Goal: Transaction & Acquisition: Purchase product/service

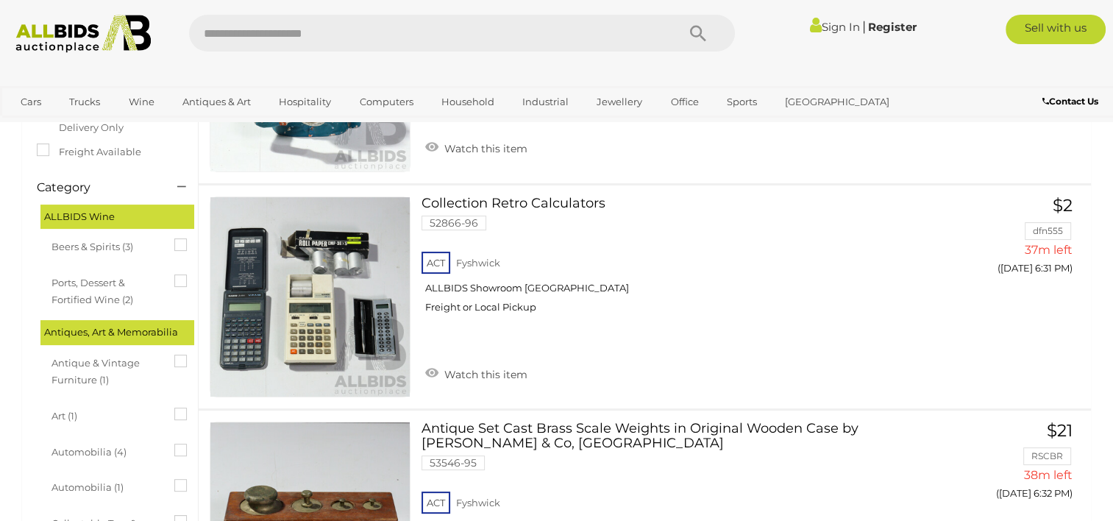
scroll to position [314, 0]
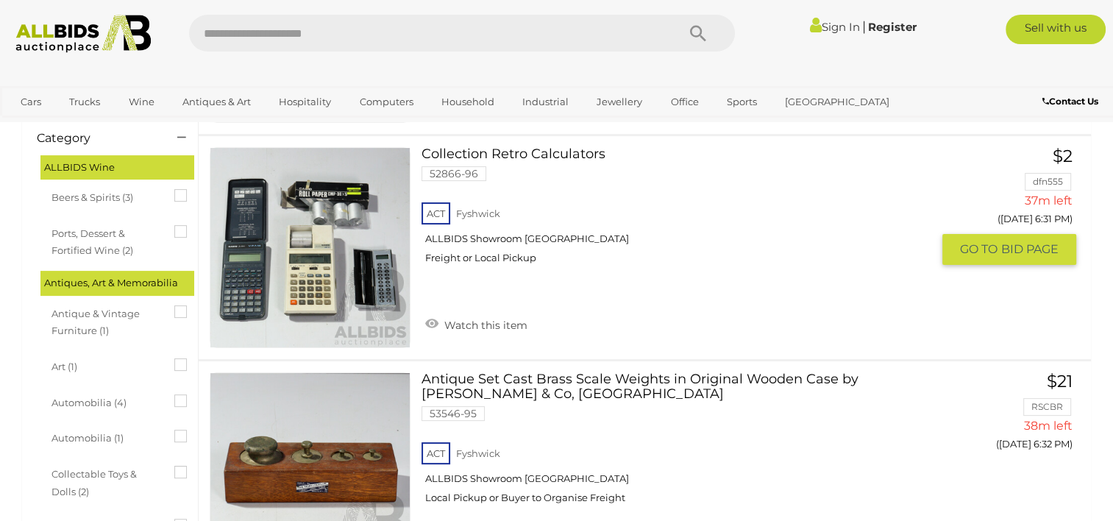
click at [367, 312] on img at bounding box center [309, 247] width 199 height 199
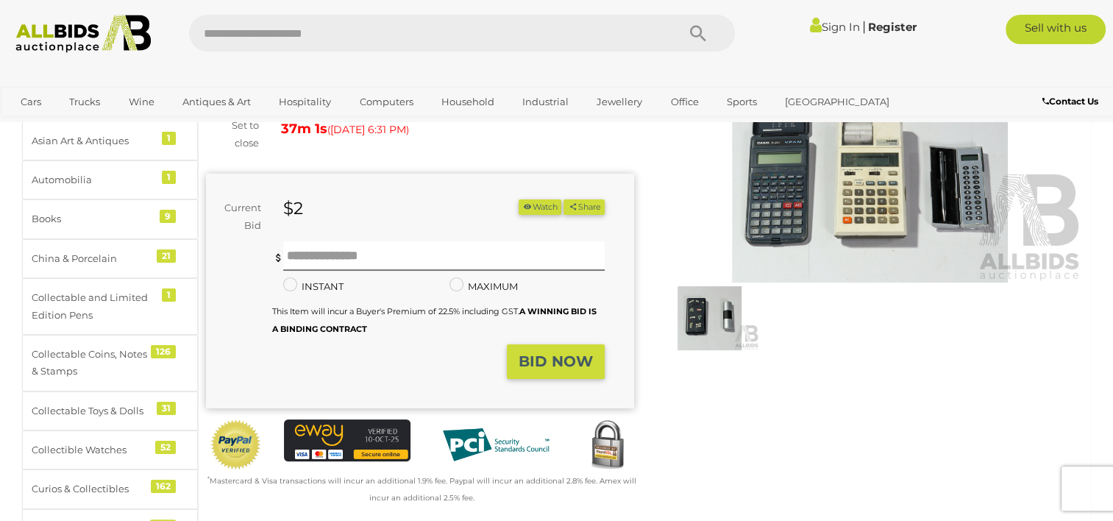
scroll to position [191, 0]
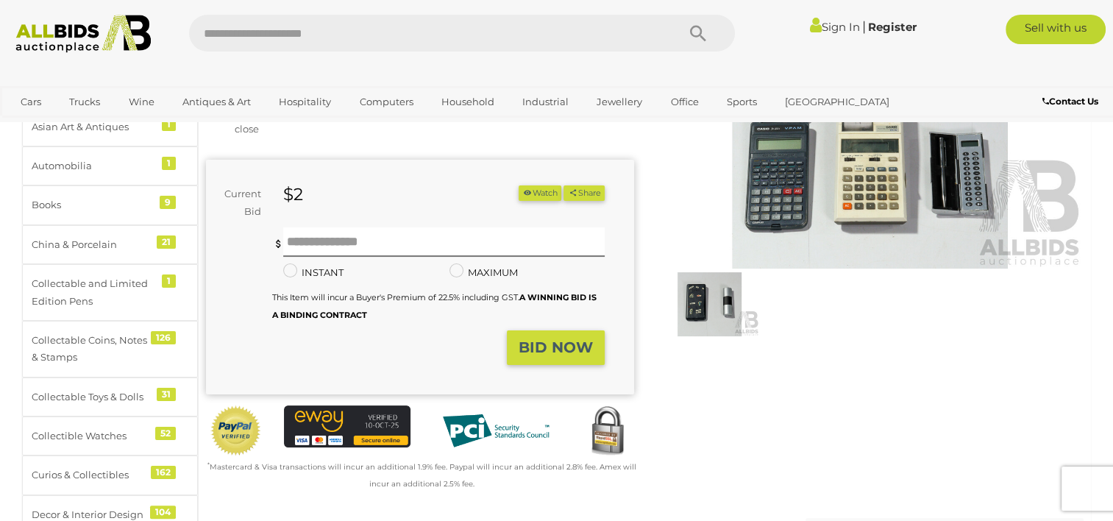
click at [854, 165] on img at bounding box center [870, 131] width 428 height 276
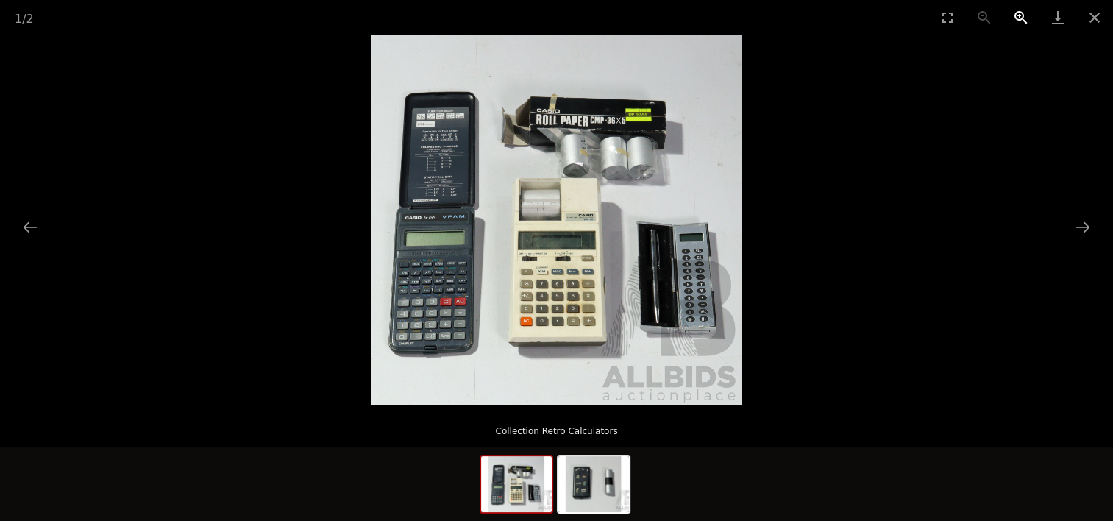
click at [1019, 17] on button "Zoom in" at bounding box center [1021, 17] width 37 height 35
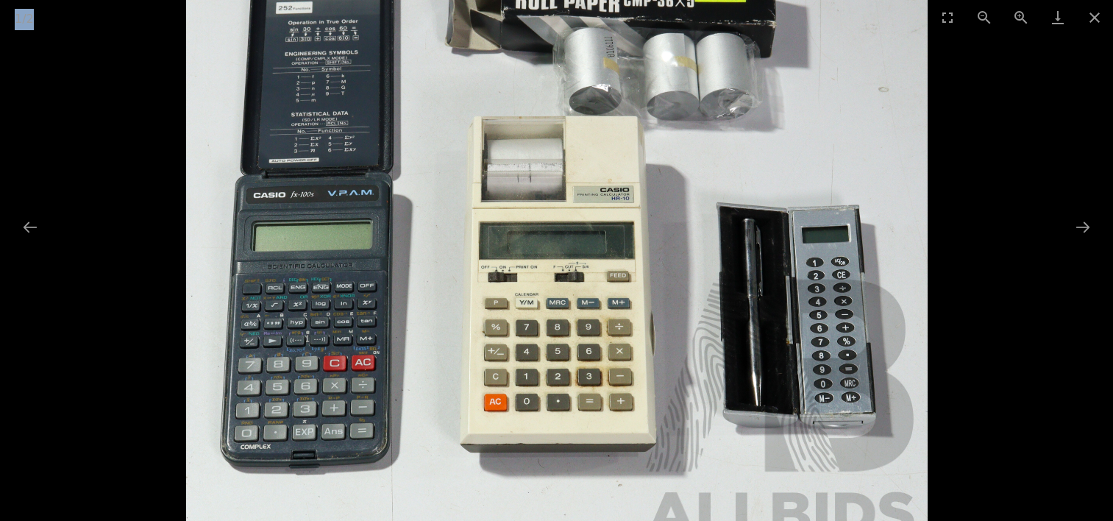
drag, startPoint x: 877, startPoint y: 29, endPoint x: 863, endPoint y: 114, distance: 86.5
click at [863, 114] on div "1 / 2 Collection Retro Calculators" at bounding box center [556, 260] width 1113 height 521
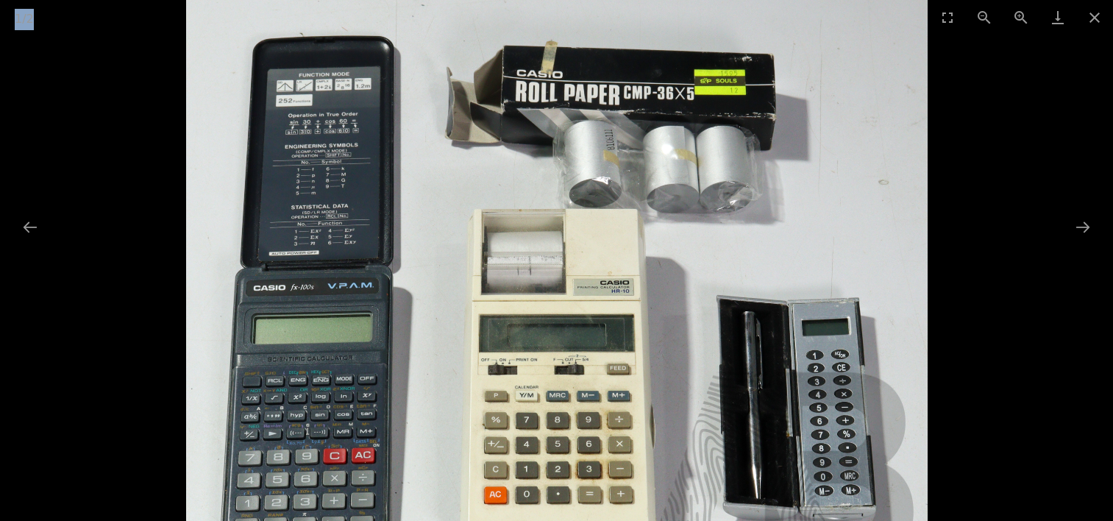
drag, startPoint x: 863, startPoint y: 114, endPoint x: 842, endPoint y: 158, distance: 48.7
click at [842, 158] on img at bounding box center [557, 293] width 742 height 742
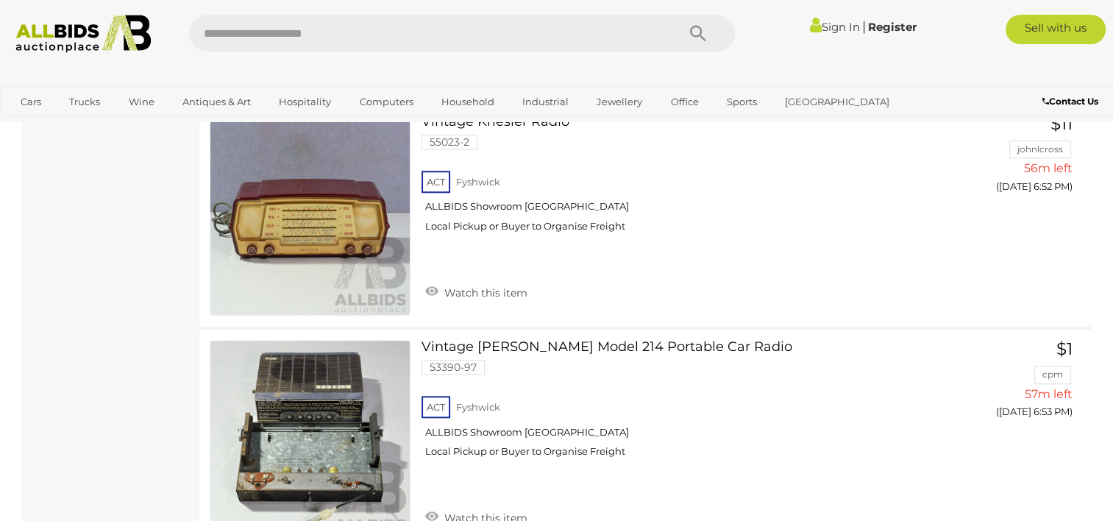
scroll to position [6938, 0]
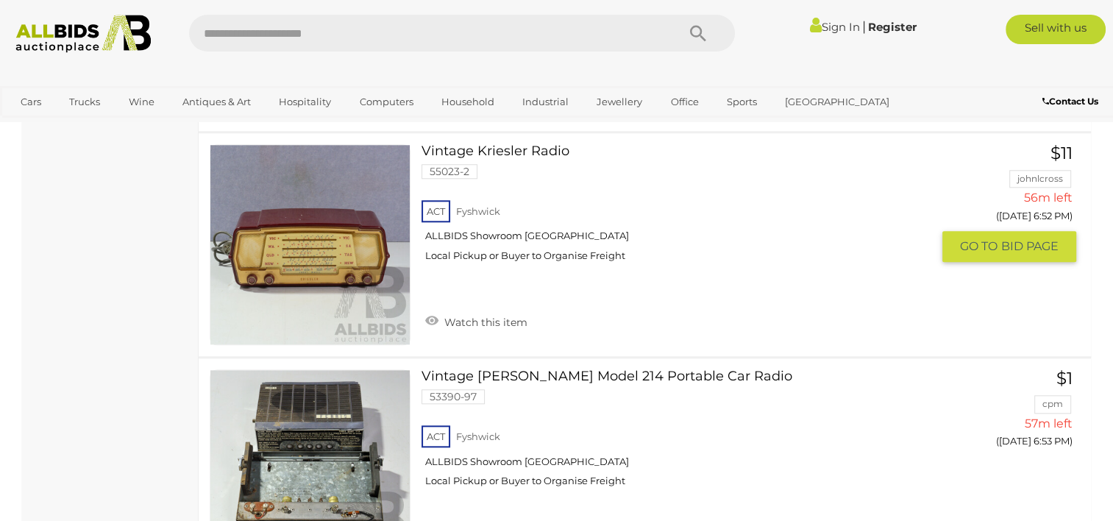
click at [343, 240] on link at bounding box center [310, 244] width 201 height 201
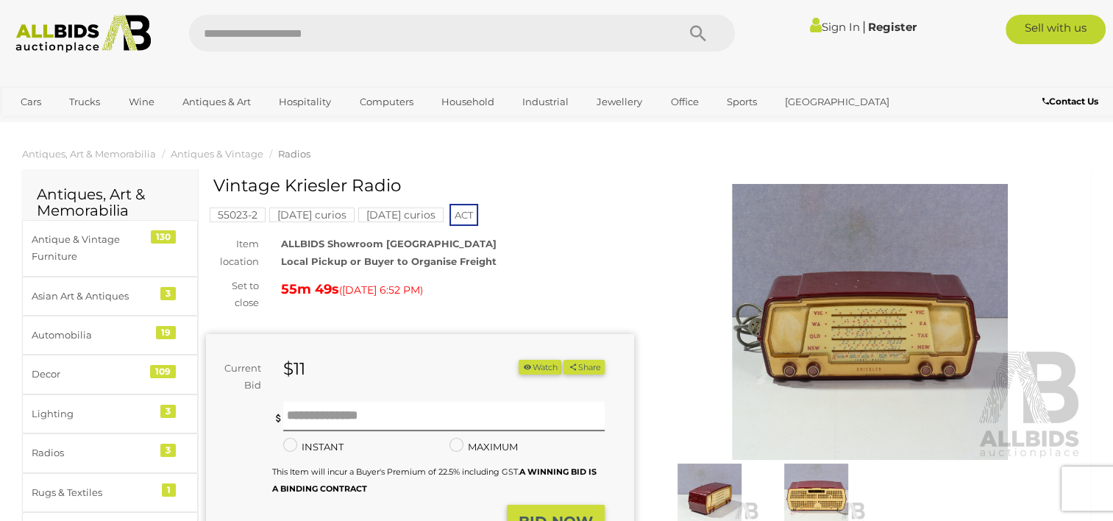
click at [831, 297] on img at bounding box center [870, 322] width 428 height 276
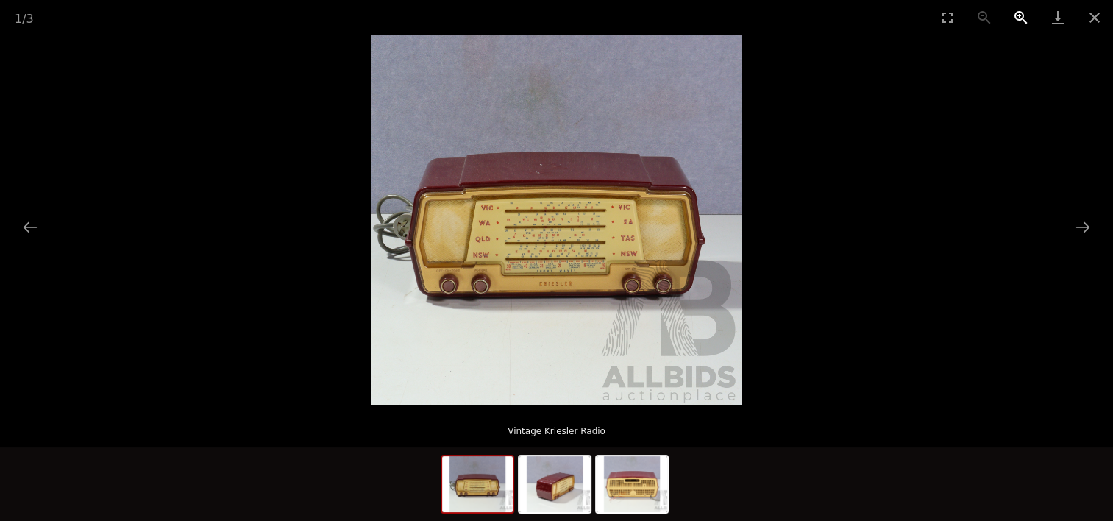
click at [1019, 16] on button "Zoom in" at bounding box center [1021, 17] width 37 height 35
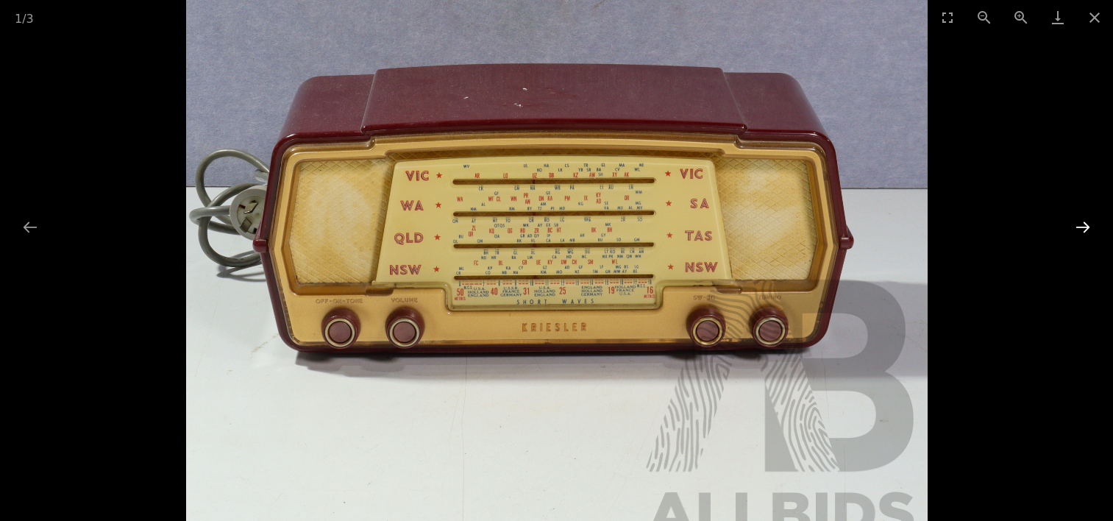
click at [1086, 221] on button "Next slide" at bounding box center [1083, 227] width 31 height 29
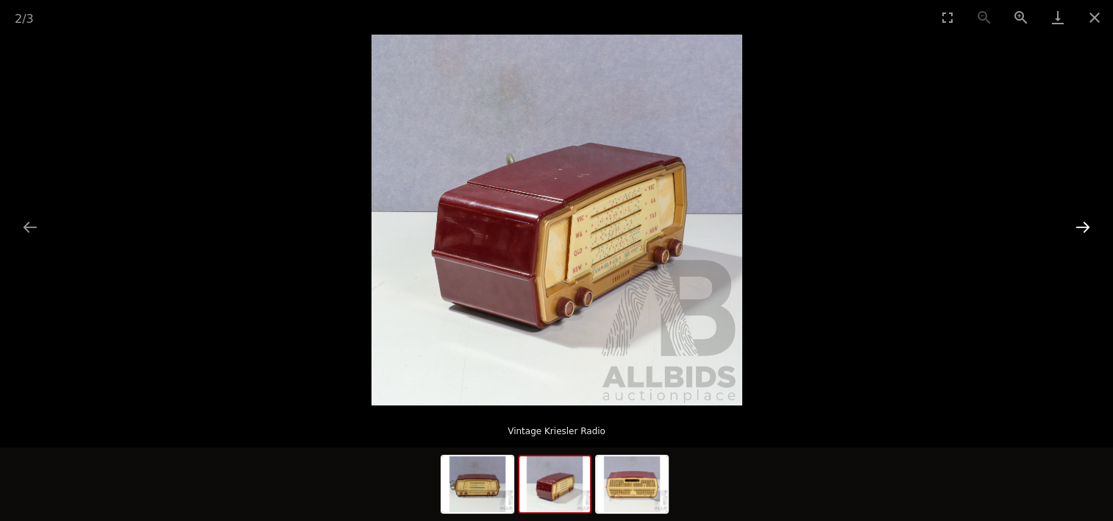
click at [1086, 221] on button "Next slide" at bounding box center [1083, 227] width 31 height 29
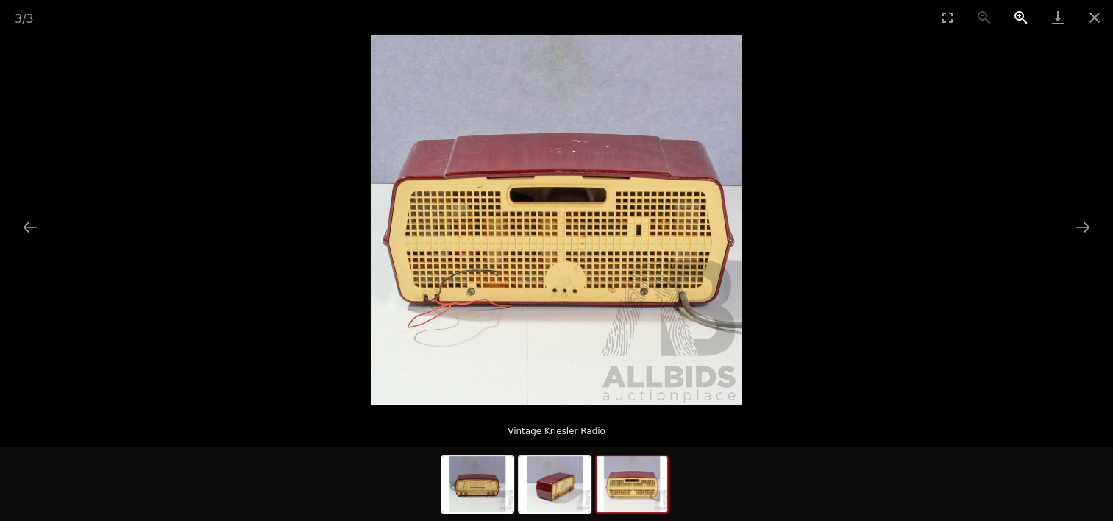
click at [1019, 13] on button "Zoom in" at bounding box center [1021, 17] width 37 height 35
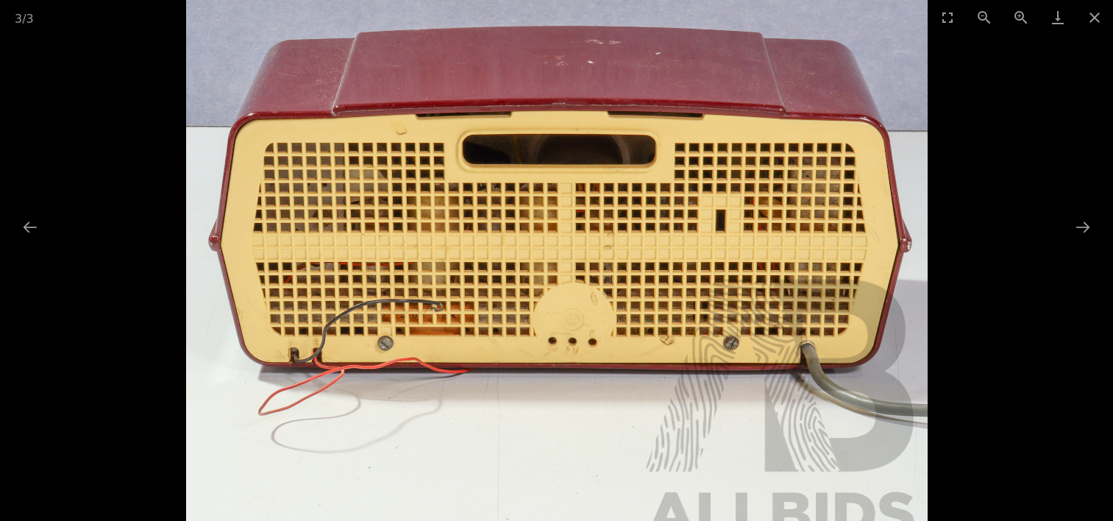
drag, startPoint x: 1078, startPoint y: 222, endPoint x: 1035, endPoint y: 150, distance: 83.8
click at [1035, 150] on div at bounding box center [556, 220] width 1113 height 371
click at [1081, 224] on button "Next slide" at bounding box center [1083, 227] width 31 height 29
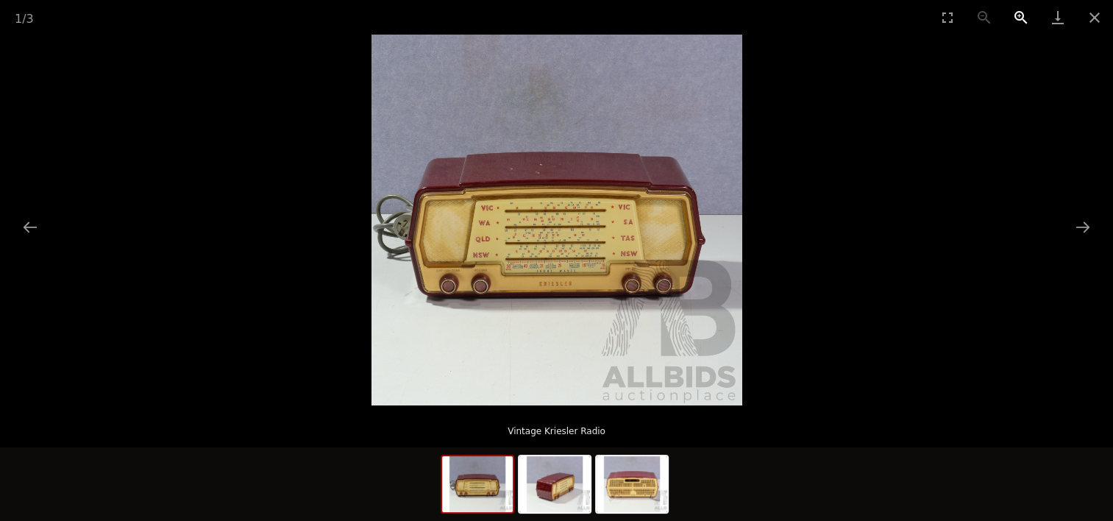
click at [1018, 16] on button "Zoom in" at bounding box center [1021, 17] width 37 height 35
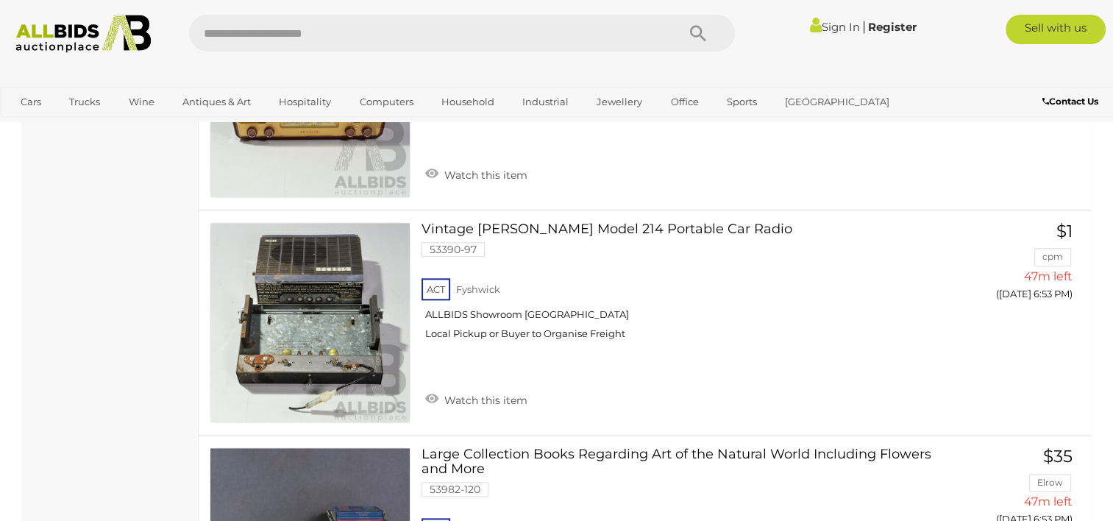
scroll to position [7153, 0]
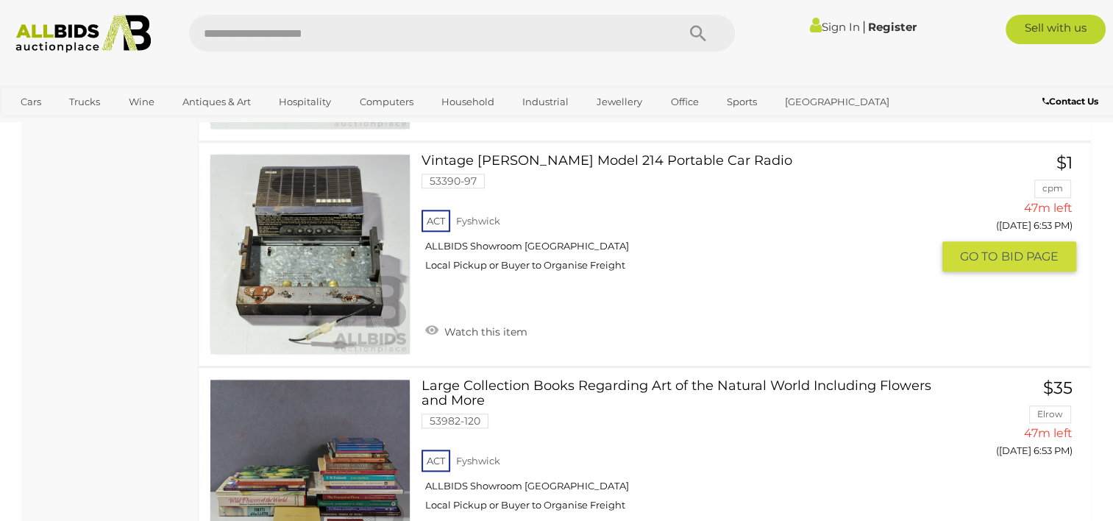
click at [325, 238] on link at bounding box center [310, 254] width 201 height 201
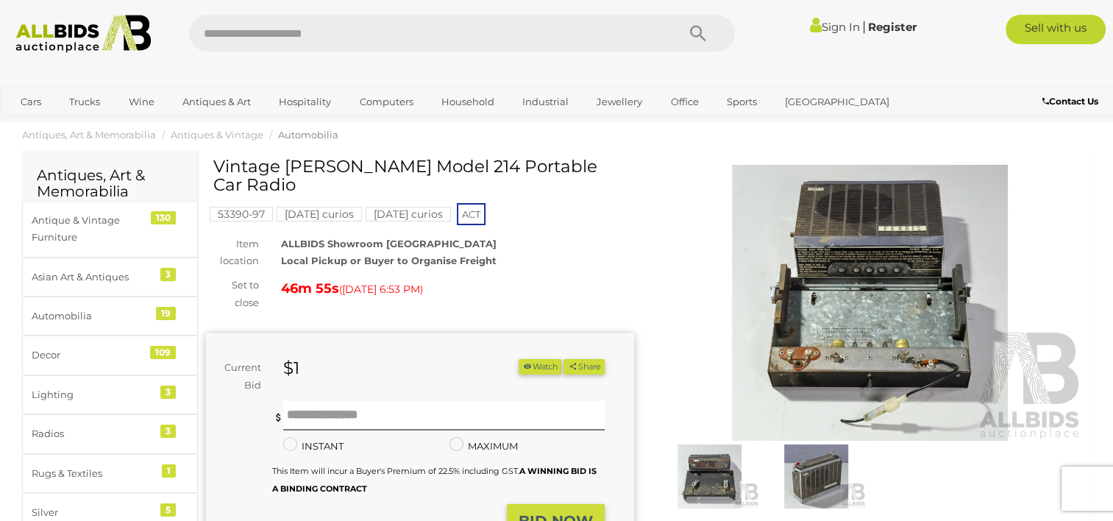
scroll to position [29, 0]
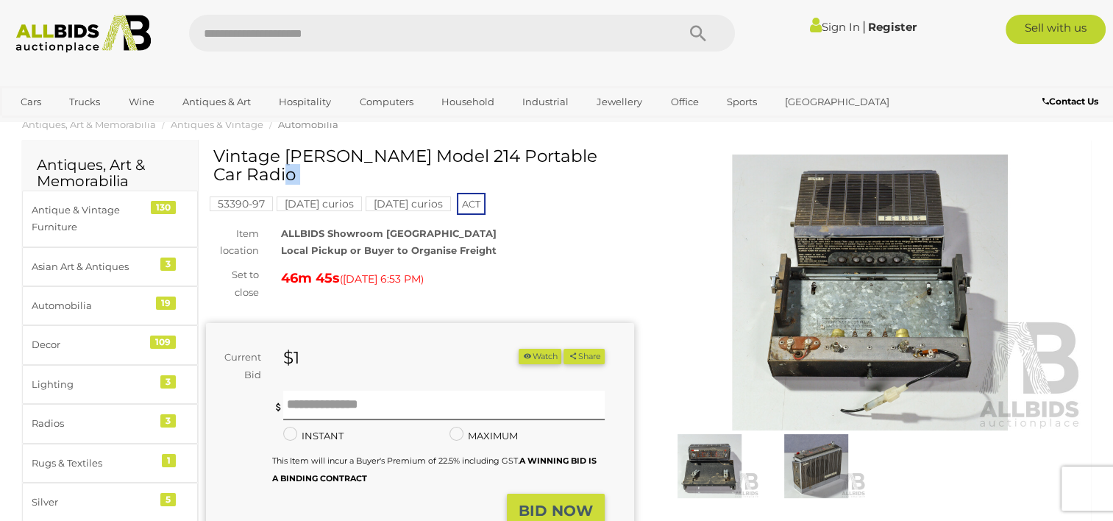
click at [216, 163] on div "Vintage [PERSON_NAME] Model 214 Portable Car Radio 53390-97 [DATE] curios [DATE…" at bounding box center [420, 401] width 428 height 509
copy div "Vintage [PERSON_NAME] Model 214 Portable Car Radio"
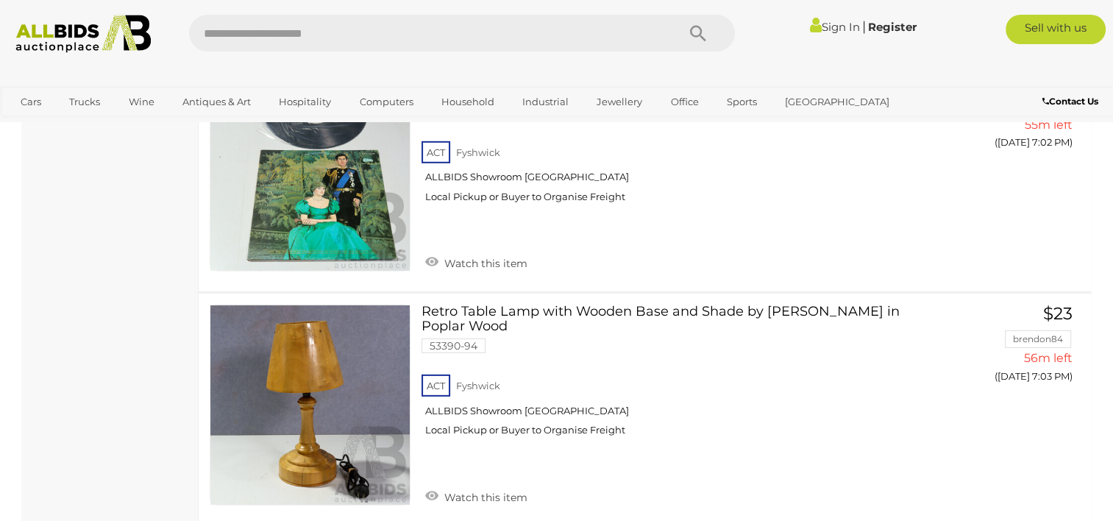
scroll to position [10030, 0]
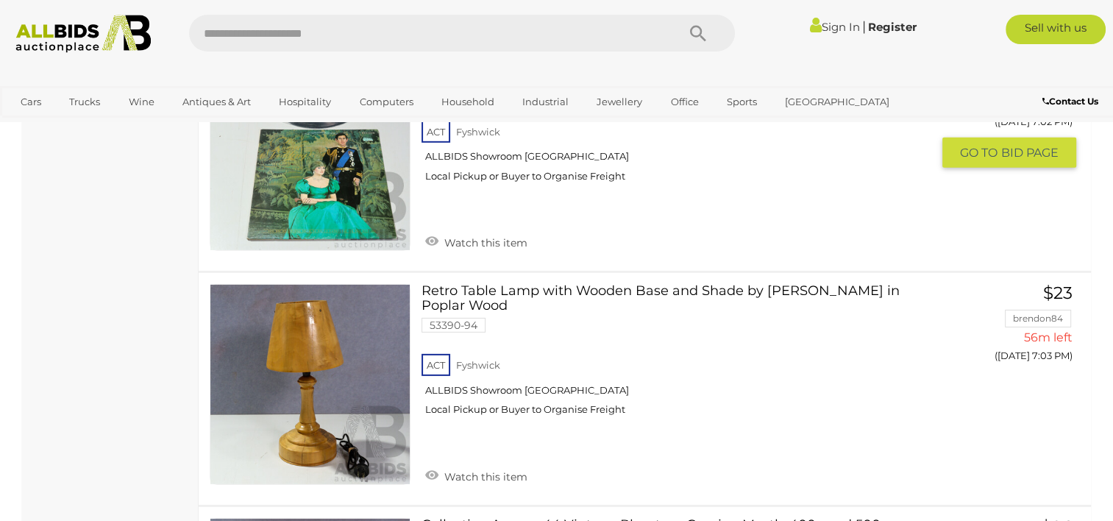
drag, startPoint x: 1124, startPoint y: 0, endPoint x: 1072, endPoint y: 153, distance: 161.5
click at [1072, 153] on div "Vinyl LP Record of the Wedding of Prince Charles and Lady Dianna Spencer, BBC R…" at bounding box center [645, 155] width 915 height 232
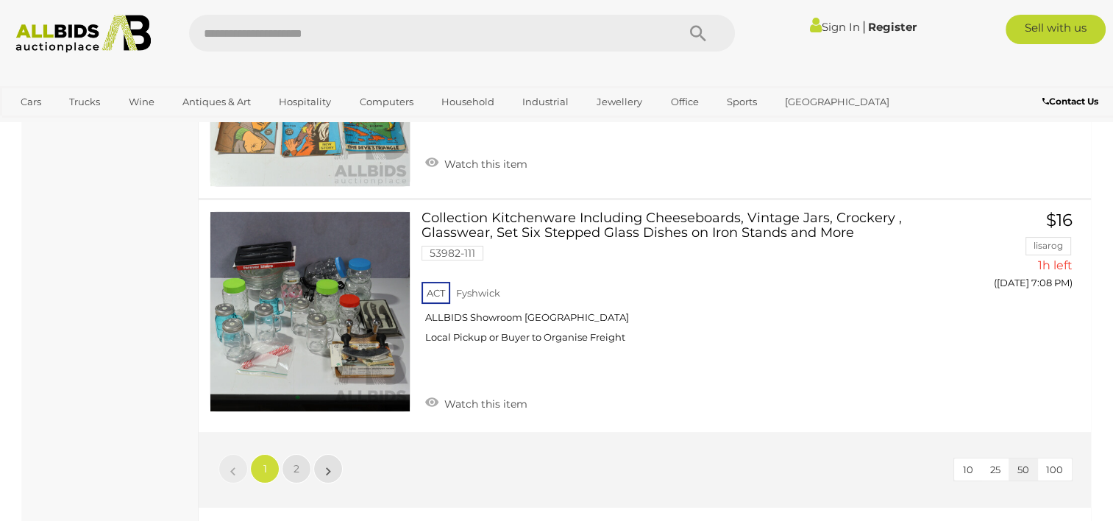
scroll to position [11304, 0]
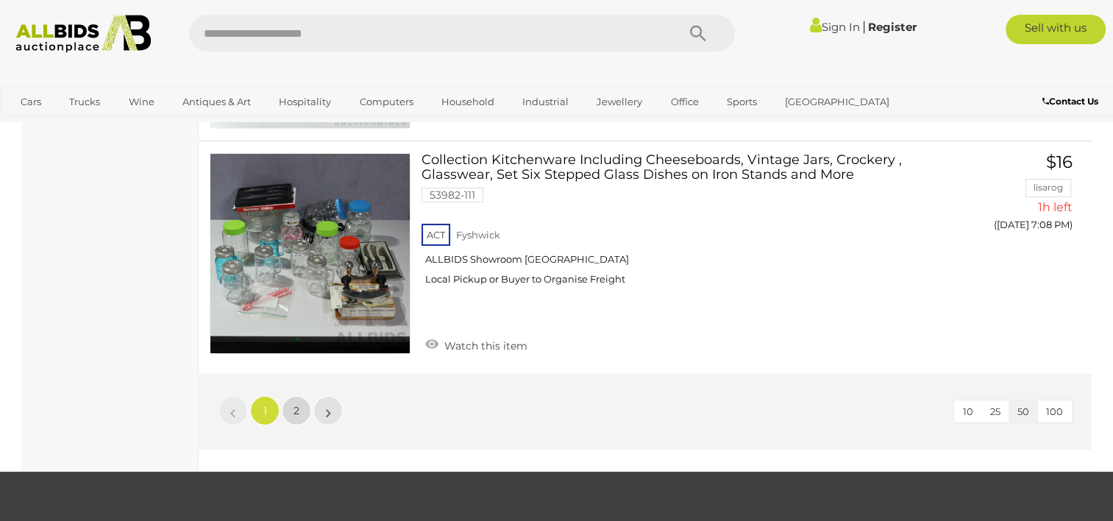
click at [300, 396] on link "2" at bounding box center [296, 410] width 29 height 29
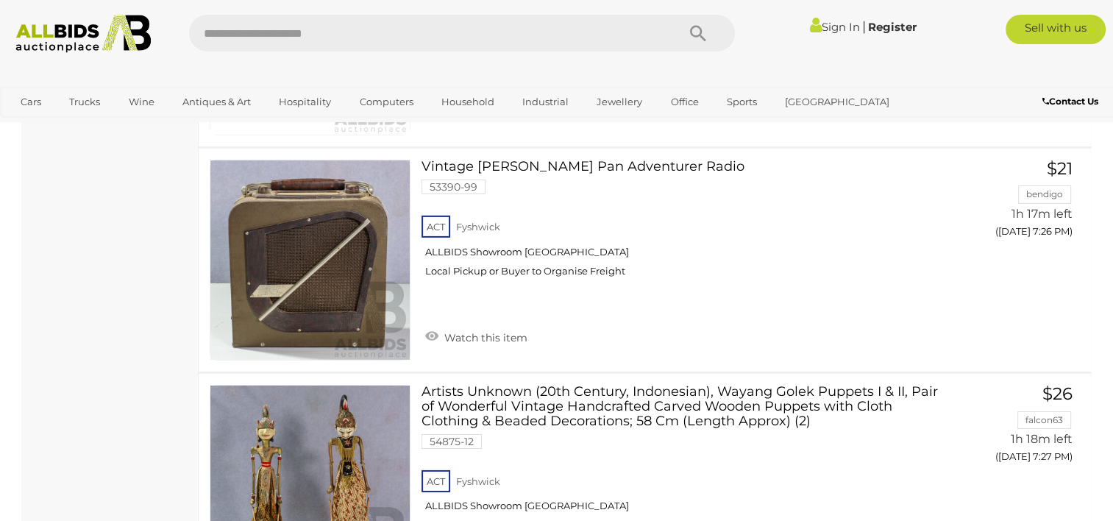
scroll to position [4678, 0]
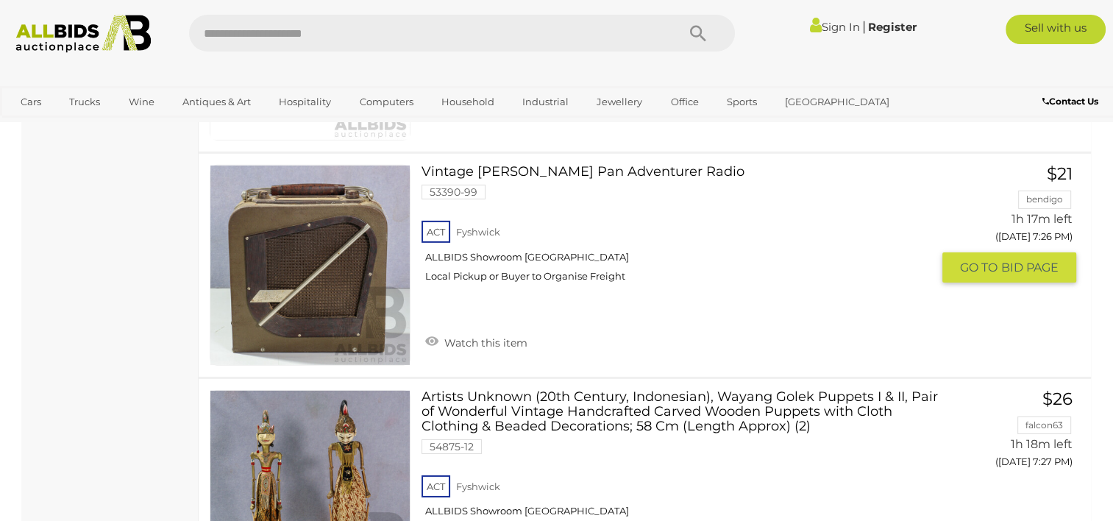
click at [353, 239] on link at bounding box center [310, 265] width 201 height 201
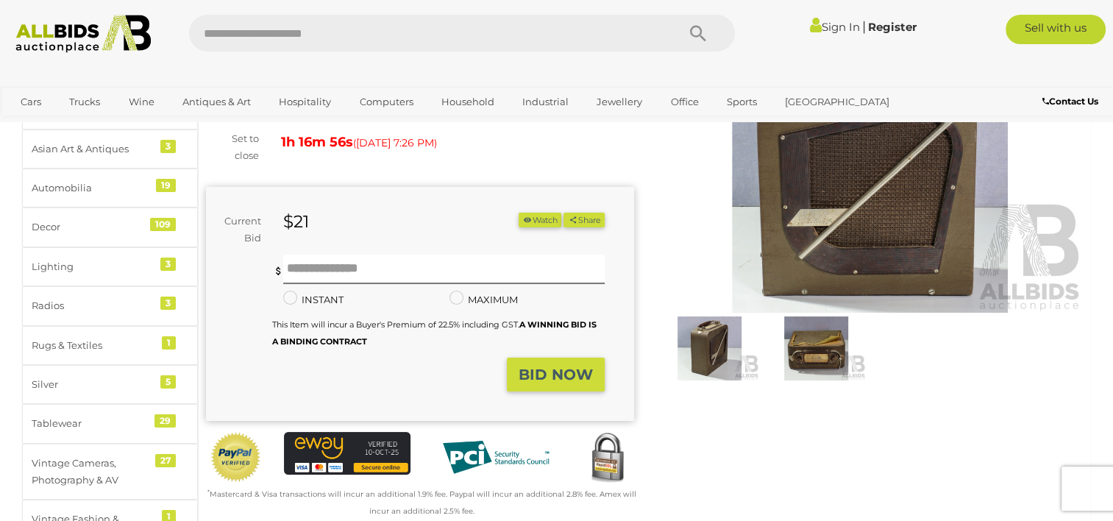
scroll to position [166, 0]
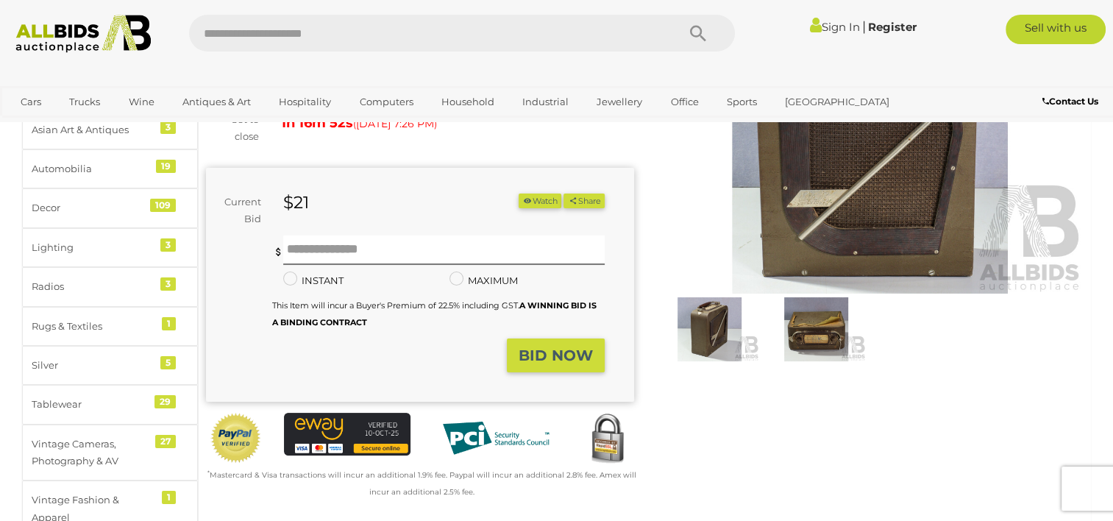
click at [909, 226] on img at bounding box center [870, 156] width 428 height 276
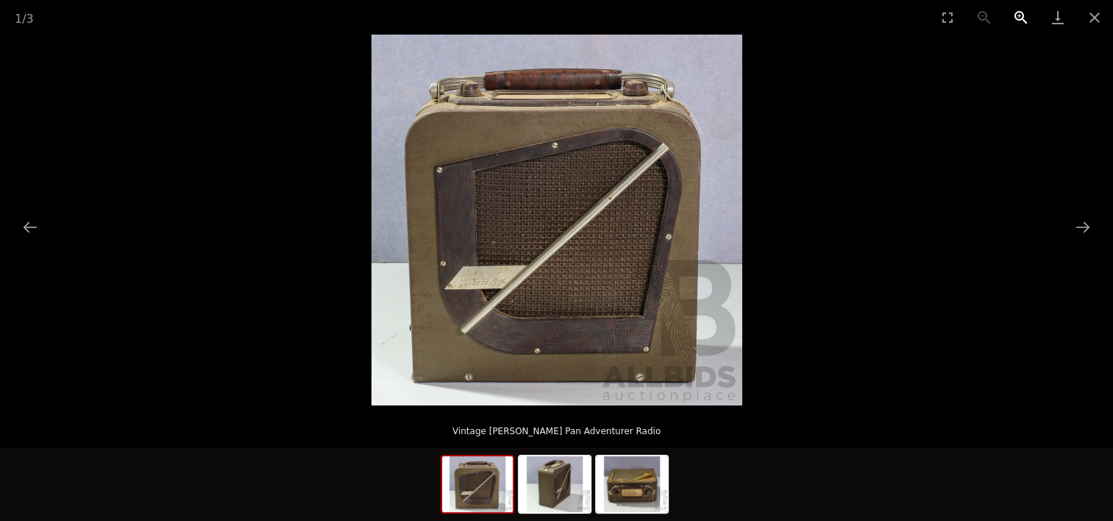
click at [1016, 12] on button "Zoom in" at bounding box center [1021, 17] width 37 height 35
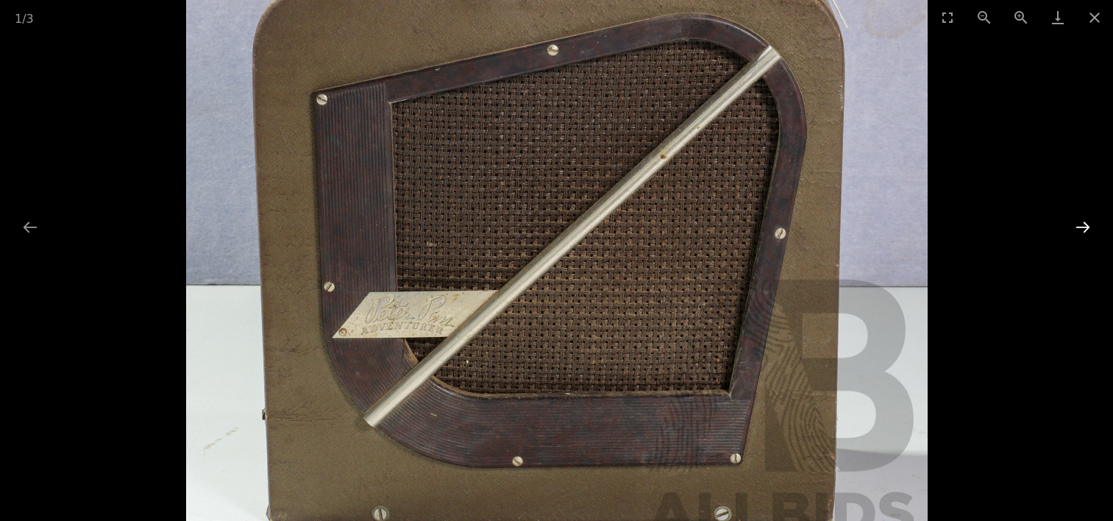
click at [1083, 226] on button "Next slide" at bounding box center [1083, 227] width 31 height 29
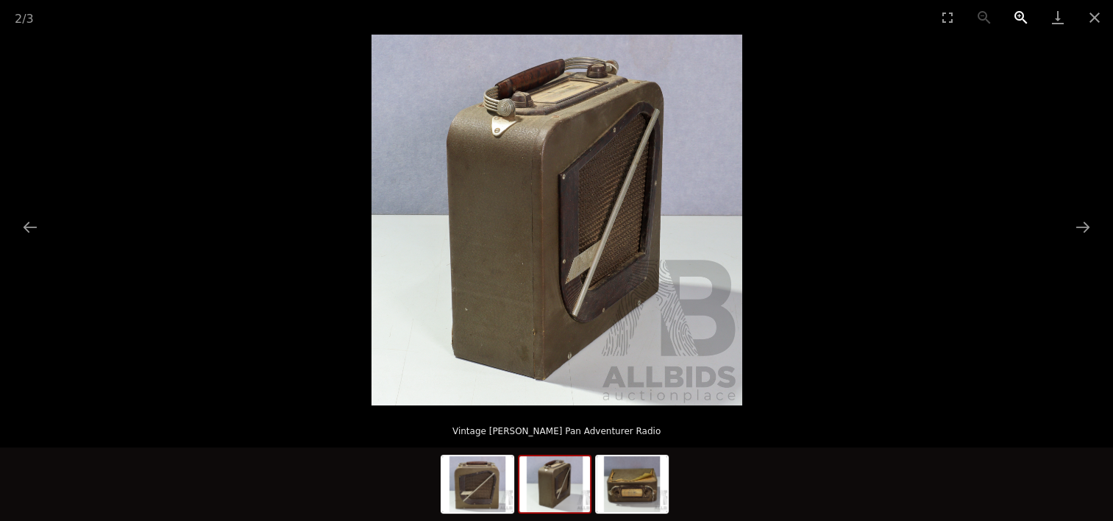
click at [1019, 15] on button "Zoom in" at bounding box center [1021, 17] width 37 height 35
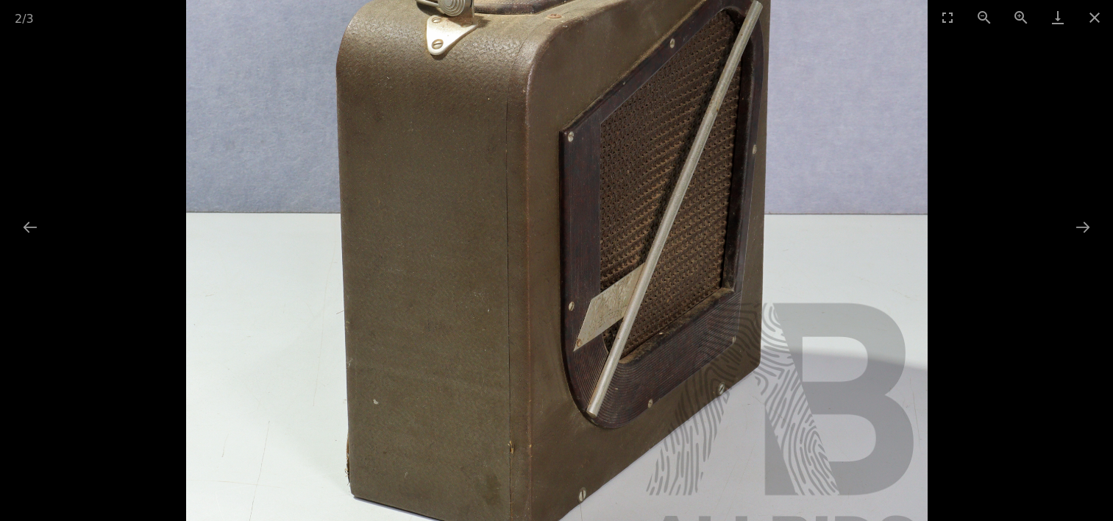
drag, startPoint x: 868, startPoint y: 93, endPoint x: 863, endPoint y: 116, distance: 23.4
click at [863, 116] on img at bounding box center [557, 224] width 742 height 742
click at [1078, 222] on button "Next slide" at bounding box center [1083, 227] width 31 height 29
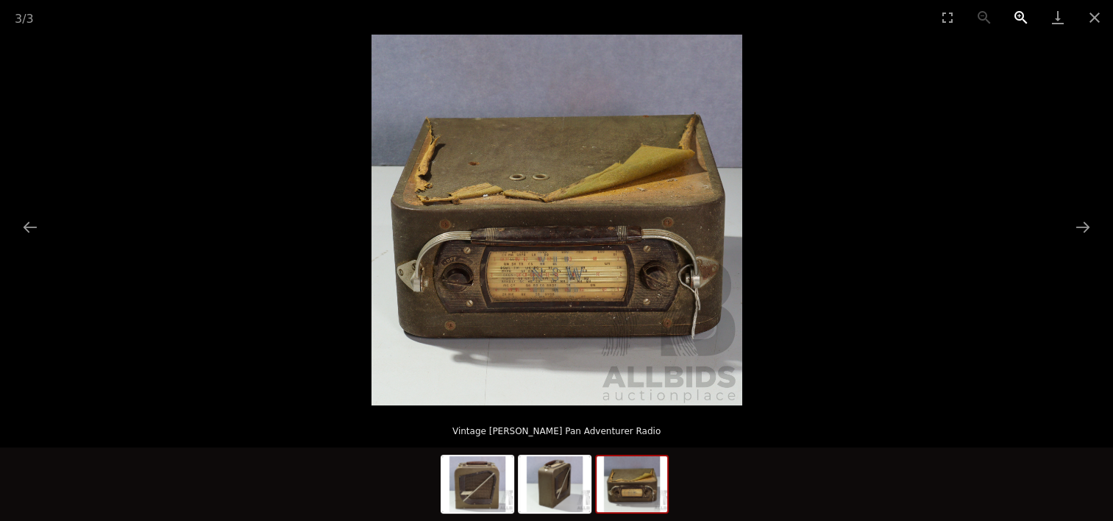
click at [1019, 16] on button "Zoom in" at bounding box center [1021, 17] width 37 height 35
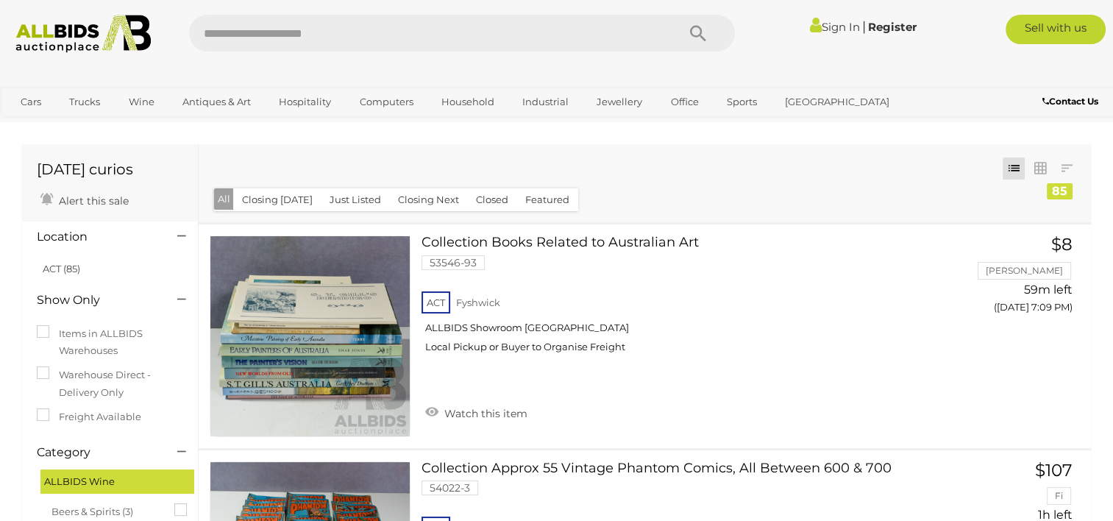
scroll to position [4678, 0]
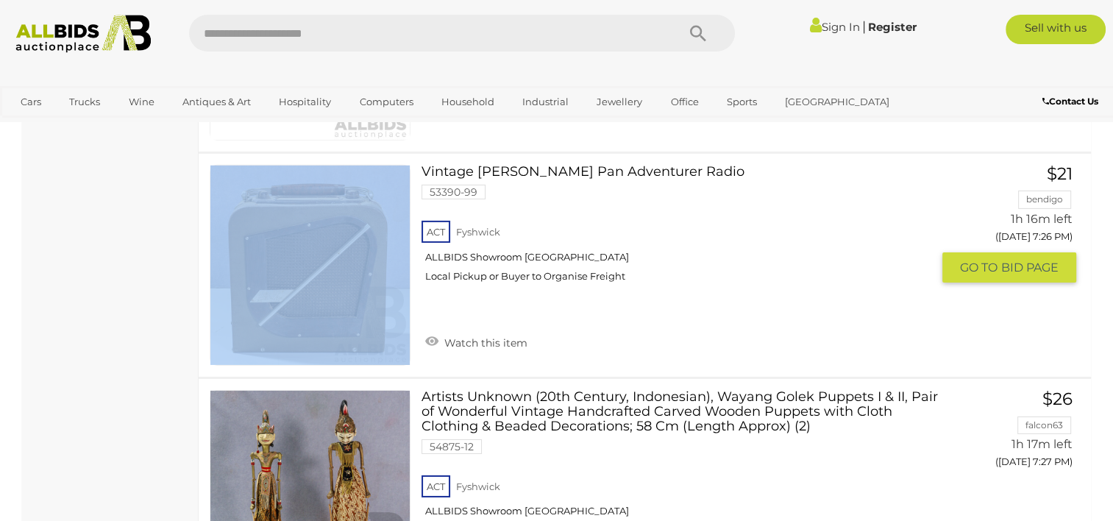
drag, startPoint x: 415, startPoint y: 139, endPoint x: 481, endPoint y: 148, distance: 66.8
click at [481, 154] on div "Vintage Peter Pan Adventurer Radio 53390-99 ACT Fyshwick ALLBIDS Showroom Fyshw…" at bounding box center [645, 265] width 915 height 223
drag, startPoint x: 481, startPoint y: 148, endPoint x: 559, endPoint y: 200, distance: 93.9
click at [559, 218] on div "ACT Fyshwick ALLBIDS Showroom Fyshwick Local Pickup or Buyer to Organise Freight" at bounding box center [677, 256] width 510 height 76
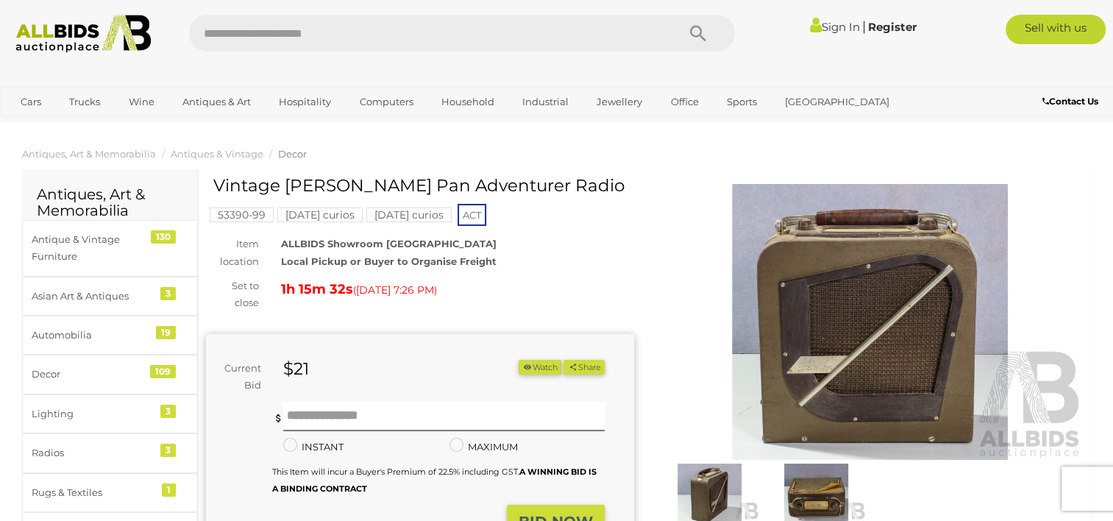
drag, startPoint x: 548, startPoint y: 183, endPoint x: 362, endPoint y: 174, distance: 185.6
copy h1 "Vintage [PERSON_NAME] Pan Adventurer Radio"
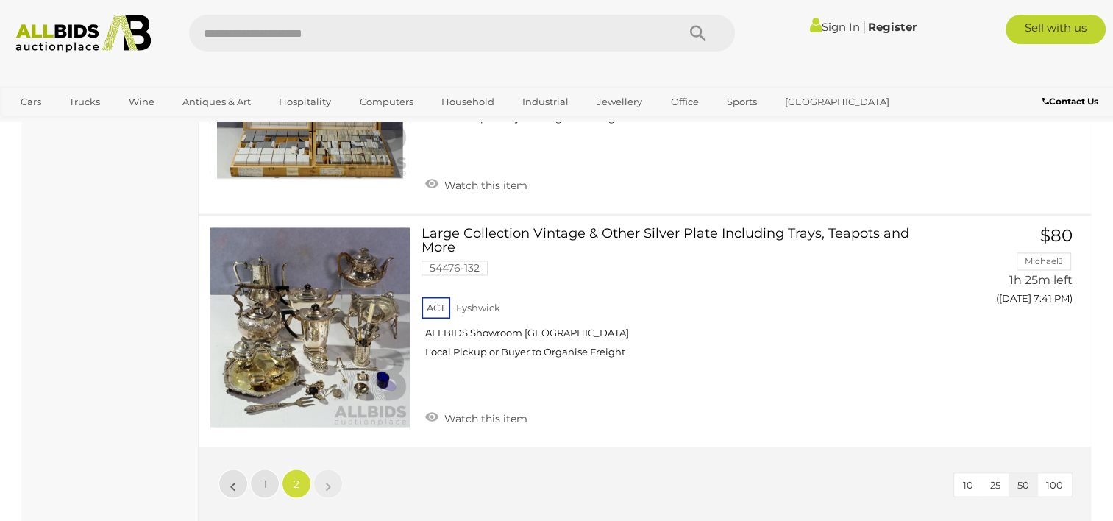
scroll to position [7921, 0]
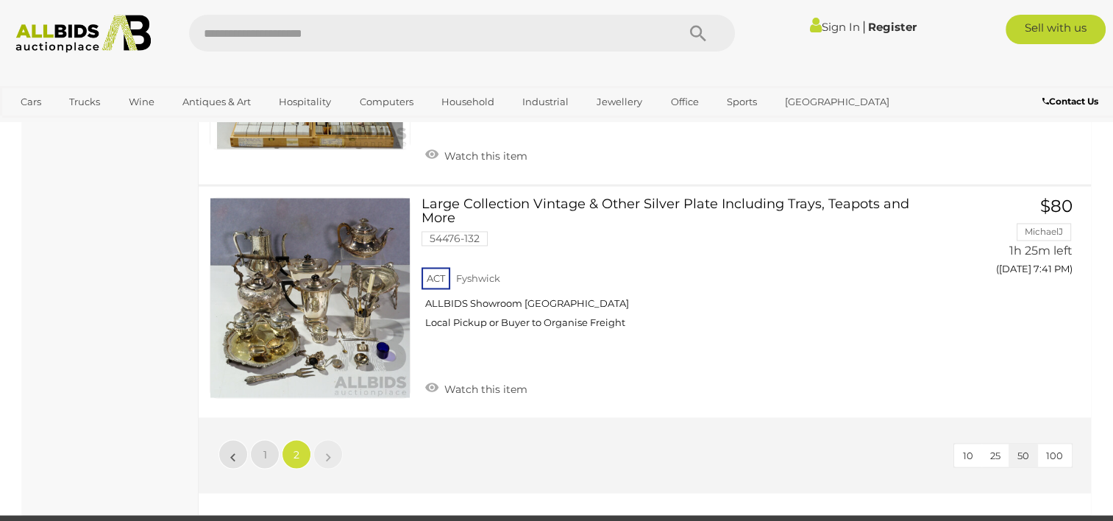
scroll to position [75, 0]
